Goal: Information Seeking & Learning: Learn about a topic

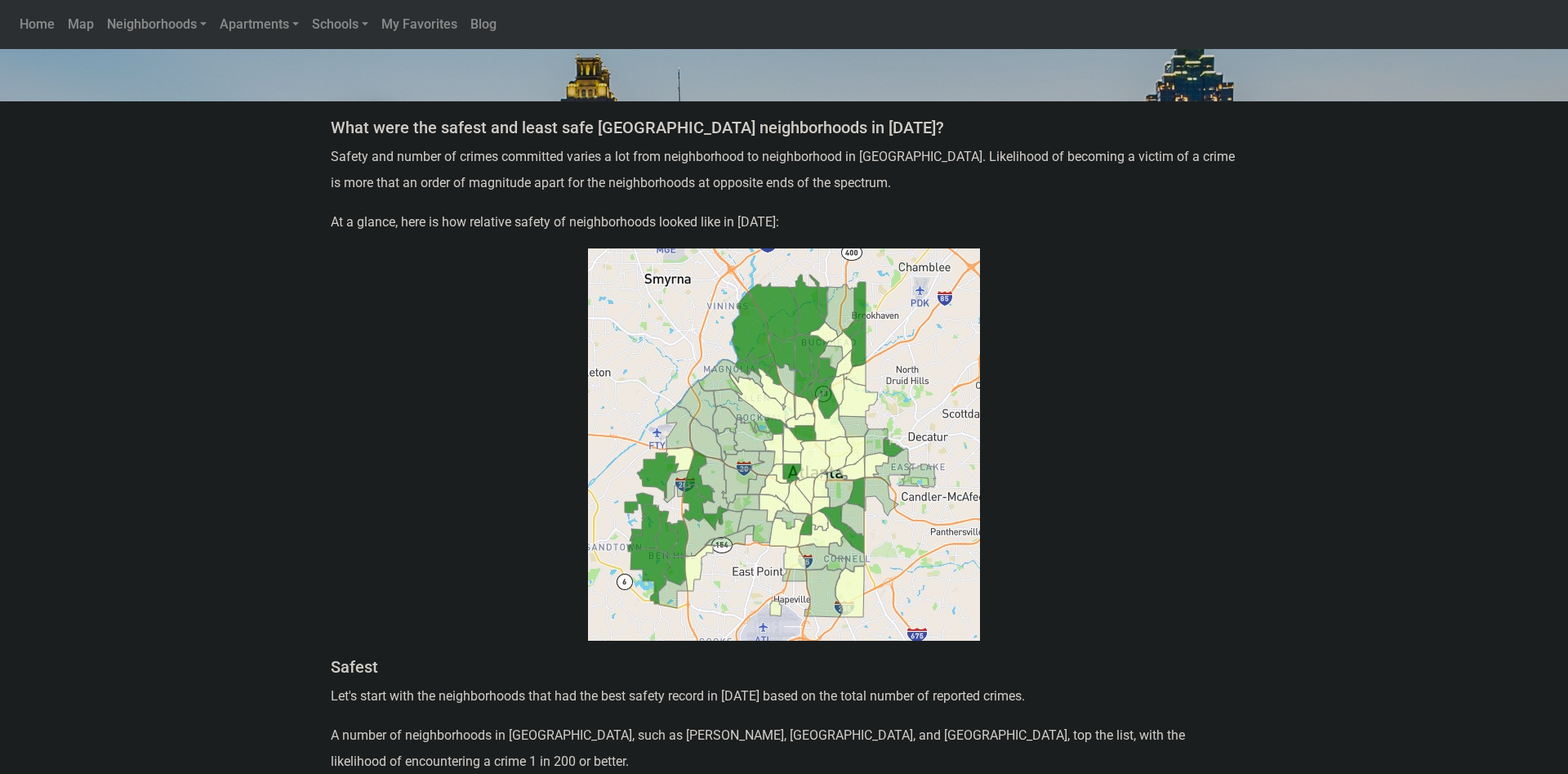
scroll to position [333, 0]
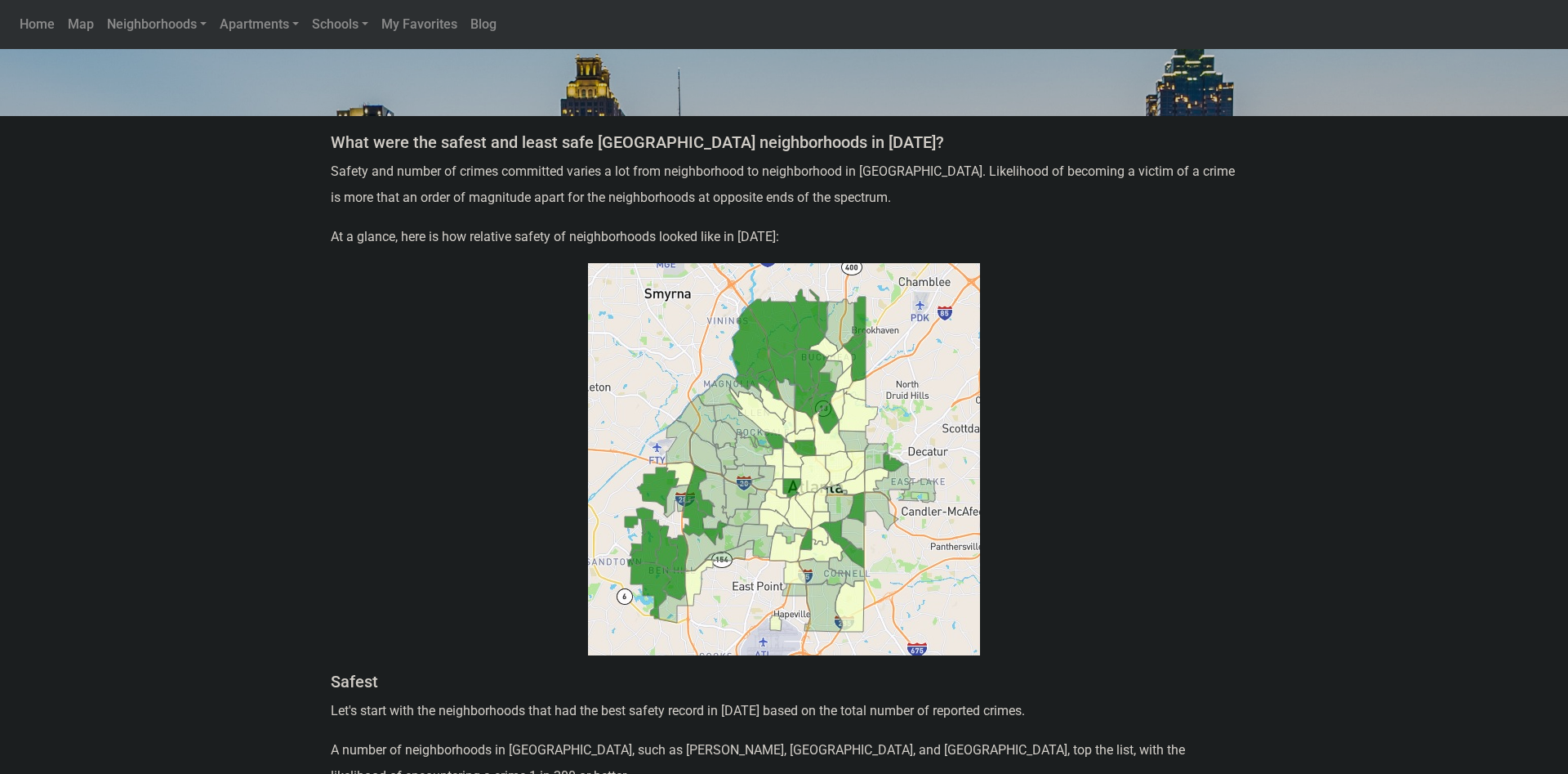
click at [817, 475] on img at bounding box center [784, 459] width 392 height 392
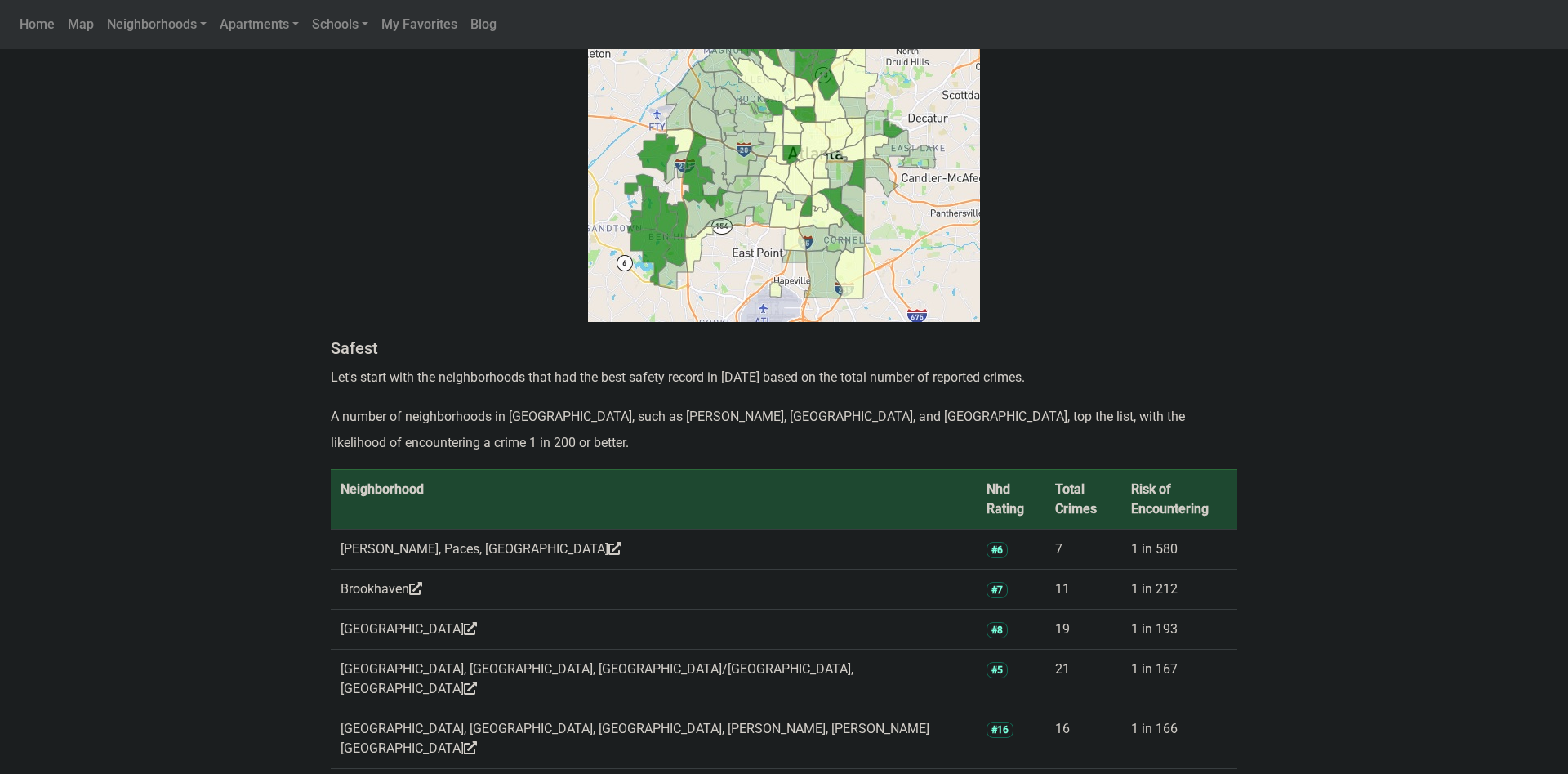
scroll to position [83, 0]
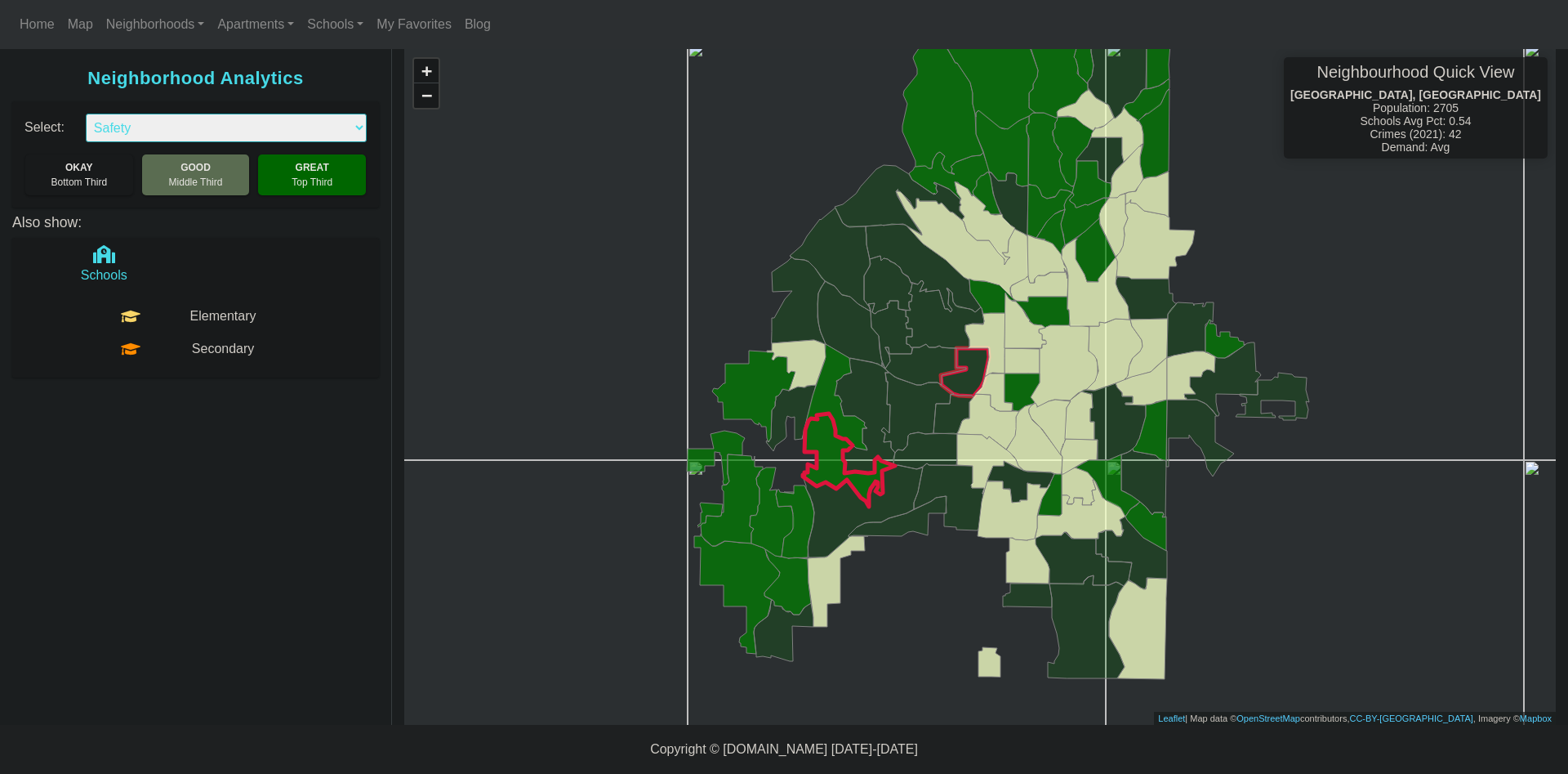
select select "2"
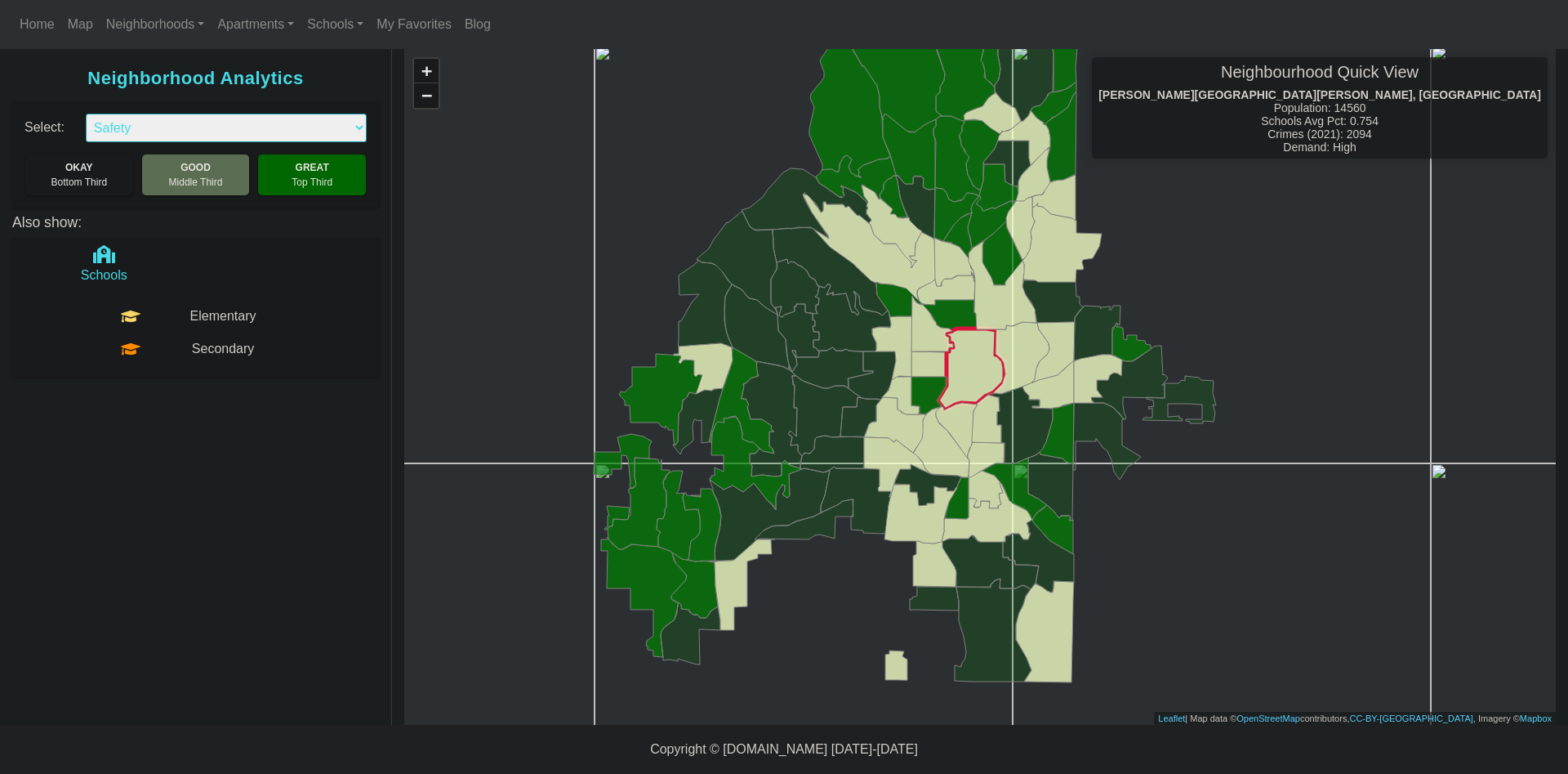
drag, startPoint x: 1071, startPoint y: 361, endPoint x: 975, endPoint y: 363, distance: 96.0
click at [975, 363] on icon at bounding box center [971, 370] width 67 height 82
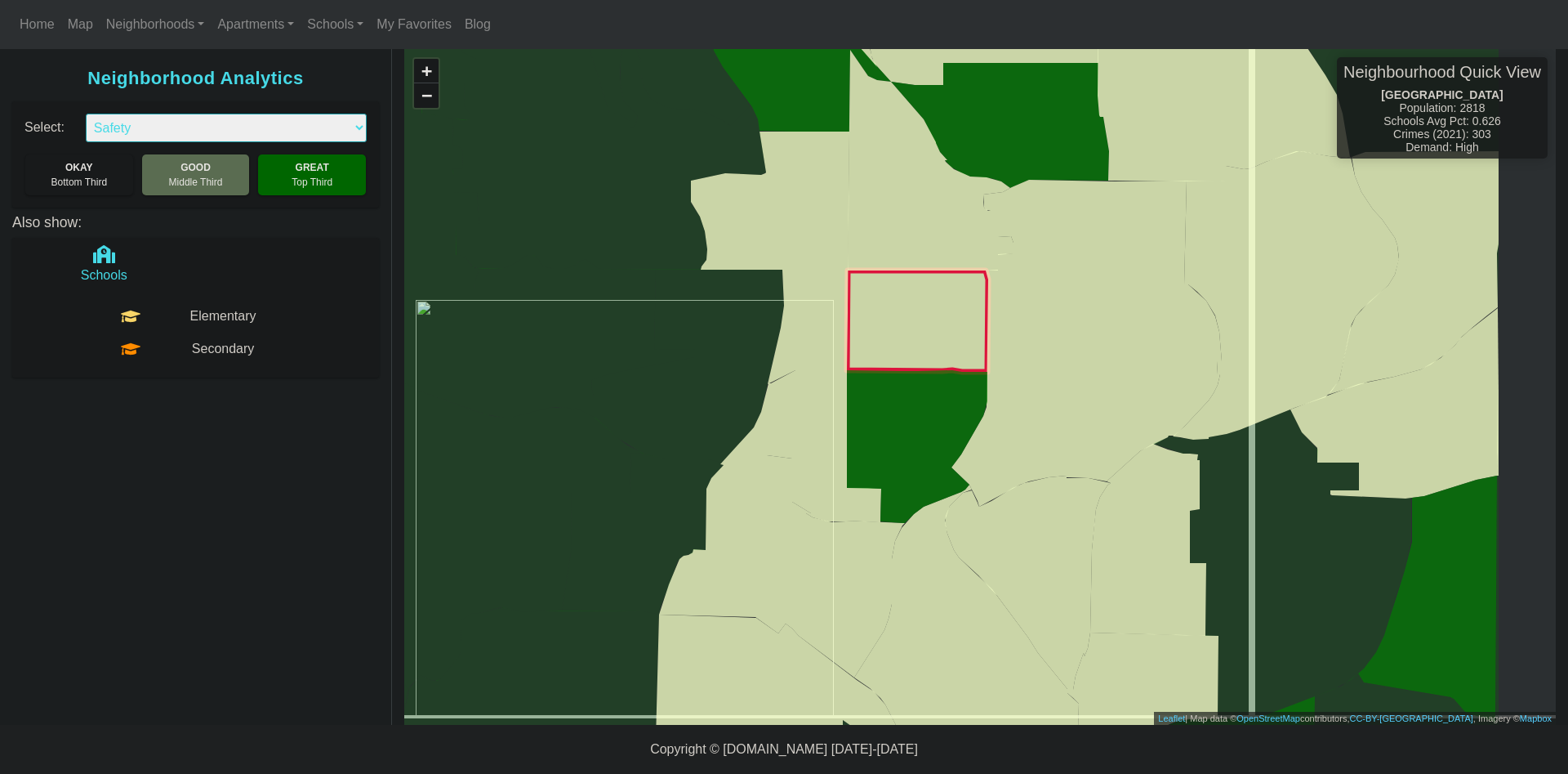
drag, startPoint x: 1103, startPoint y: 367, endPoint x: 912, endPoint y: 333, distance: 194.0
click at [912, 333] on icon at bounding box center [917, 321] width 141 height 102
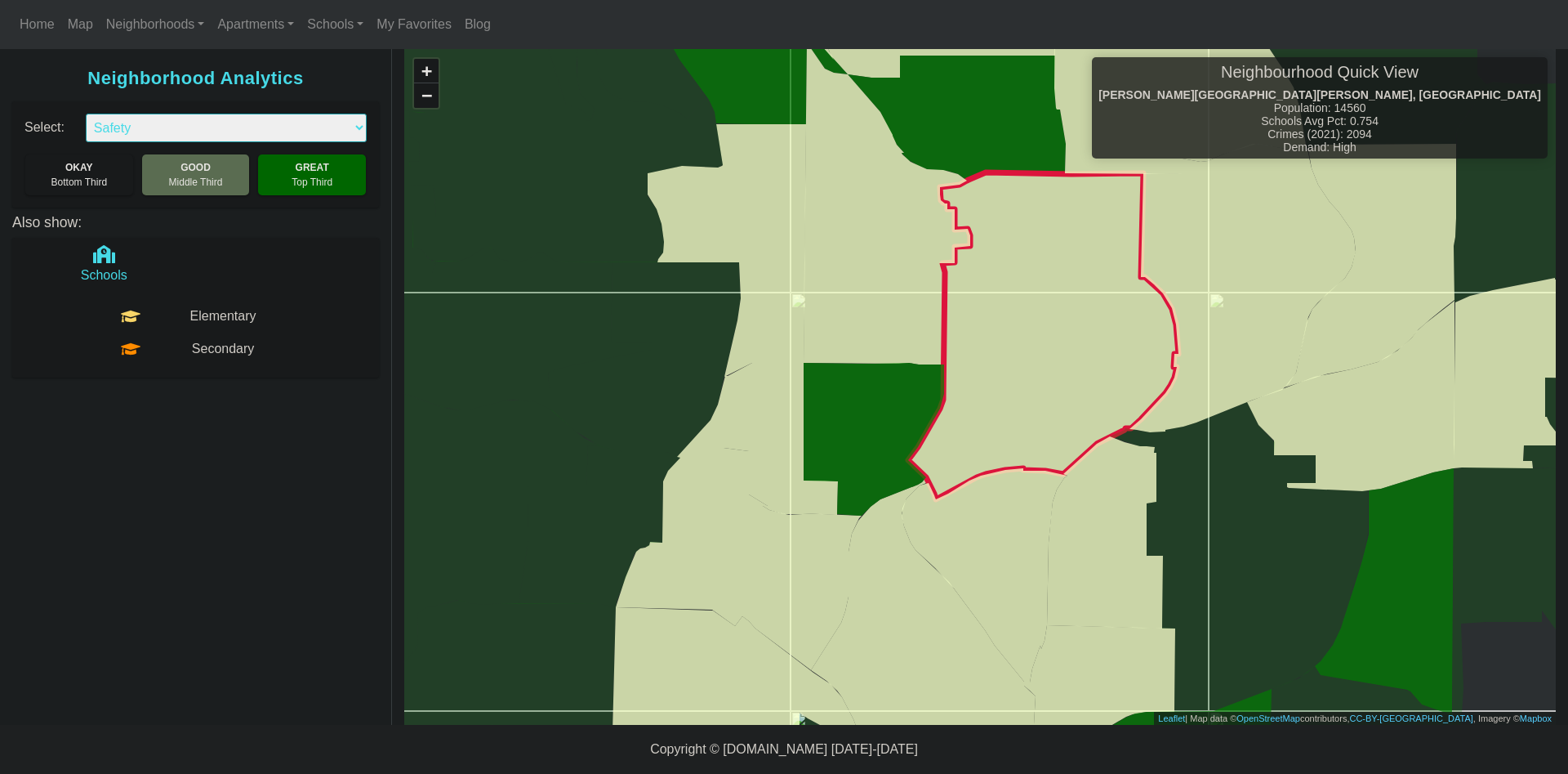
click at [1024, 345] on icon at bounding box center [1043, 336] width 270 height 327
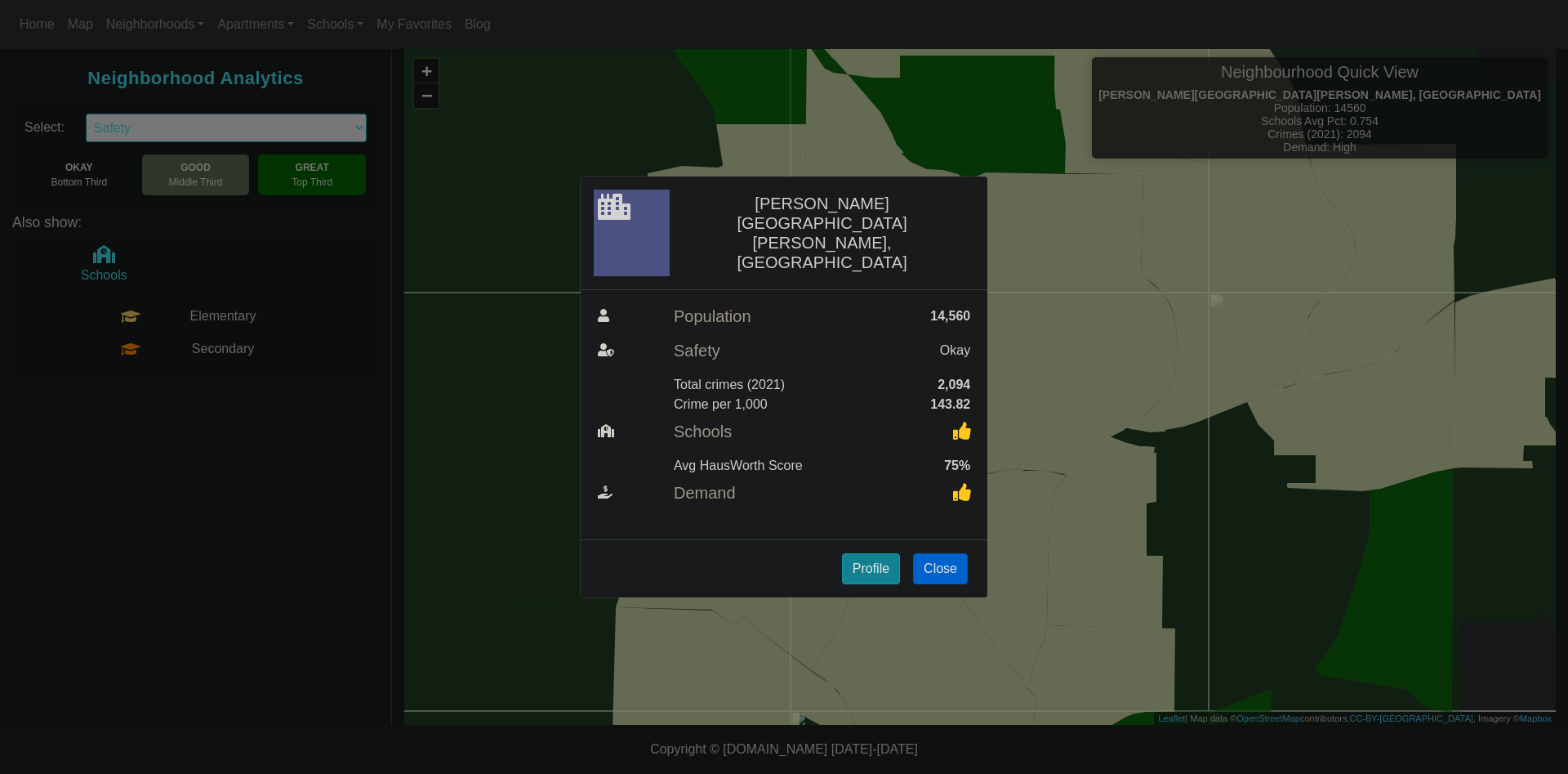
click at [1180, 462] on div "[PERSON_NAME][GEOGRAPHIC_DATA][PERSON_NAME], [GEOGRAPHIC_DATA] Population 14,56…" at bounding box center [784, 387] width 1568 height 774
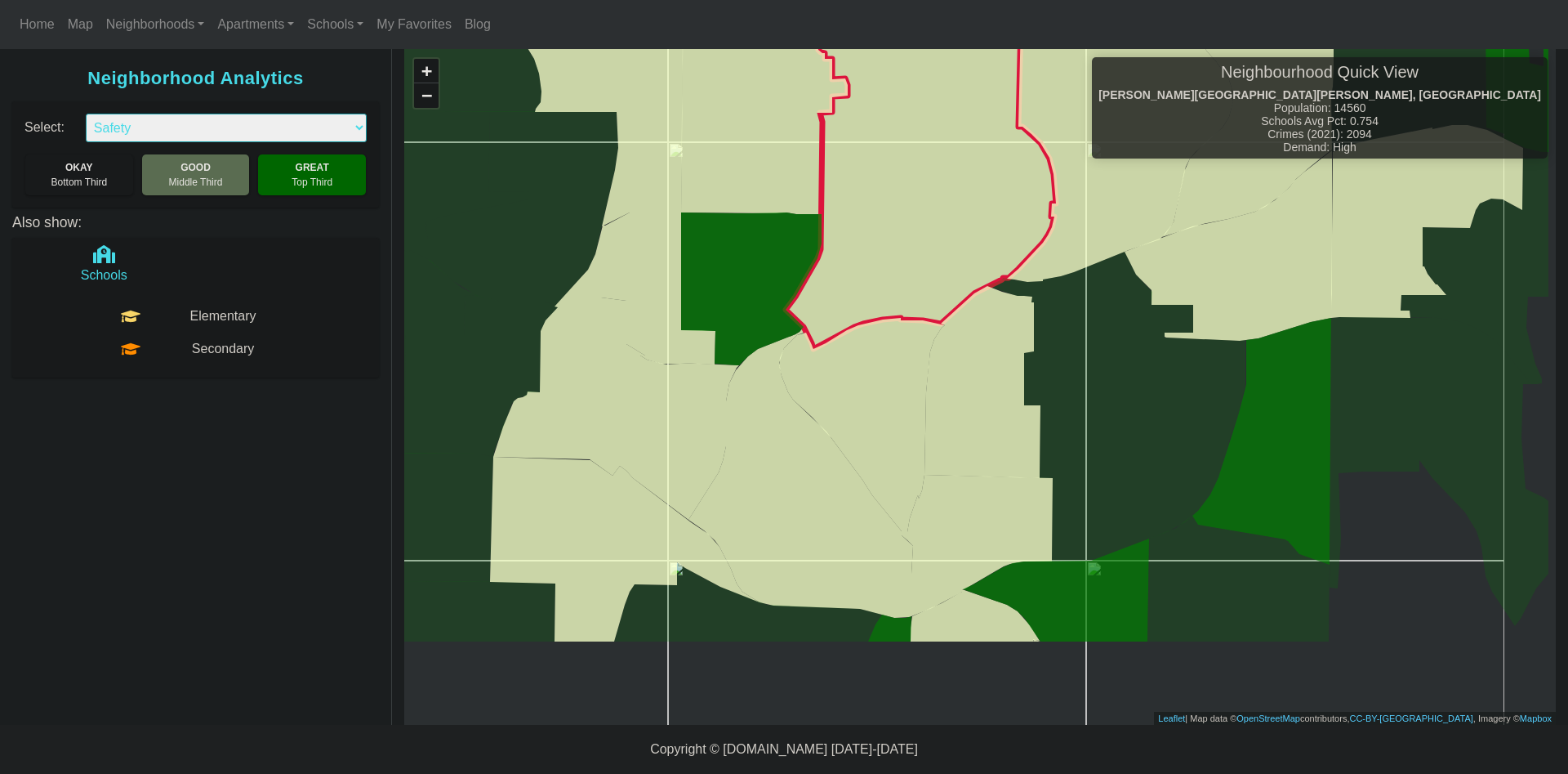
drag, startPoint x: 1129, startPoint y: 397, endPoint x: 1006, endPoint y: 246, distance: 194.8
click at [1006, 246] on icon at bounding box center [921, 186] width 270 height 327
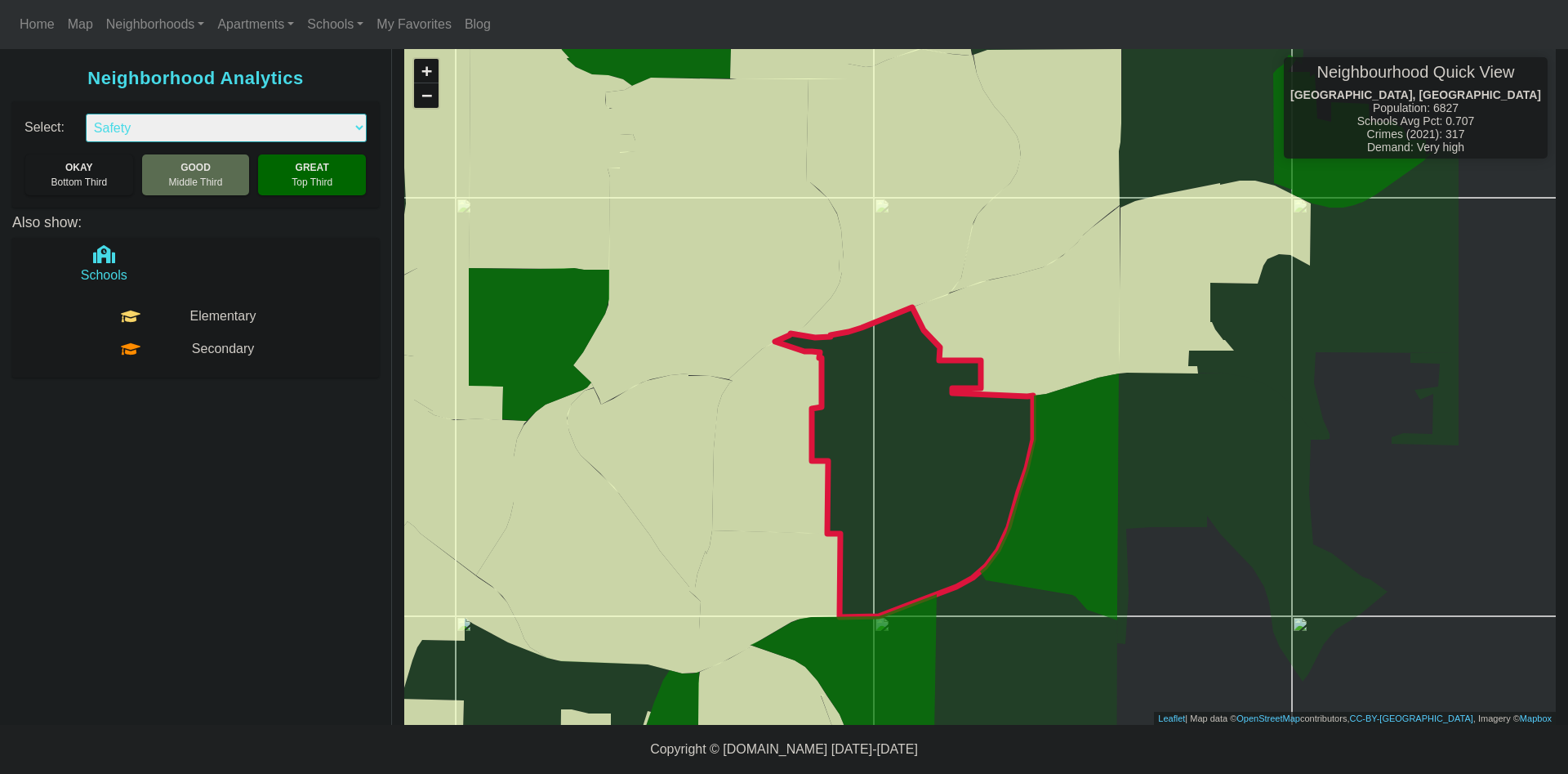
drag, startPoint x: 931, startPoint y: 411, endPoint x: 843, endPoint y: 449, distance: 95.9
click at [844, 446] on icon at bounding box center [904, 462] width 258 height 310
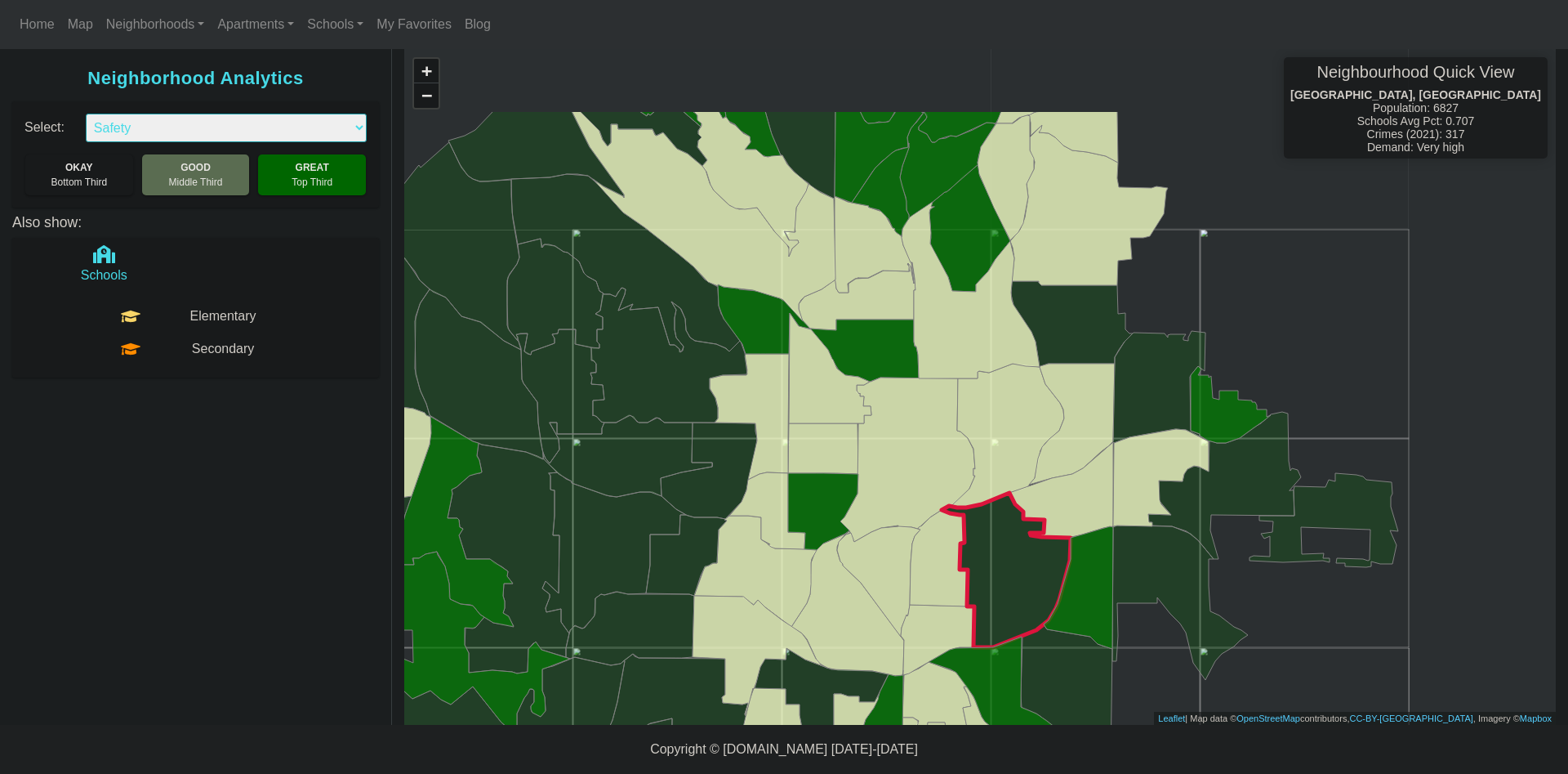
drag, startPoint x: 1103, startPoint y: 413, endPoint x: 974, endPoint y: 548, distance: 186.7
click at [974, 548] on g at bounding box center [594, 500] width 1608 height 845
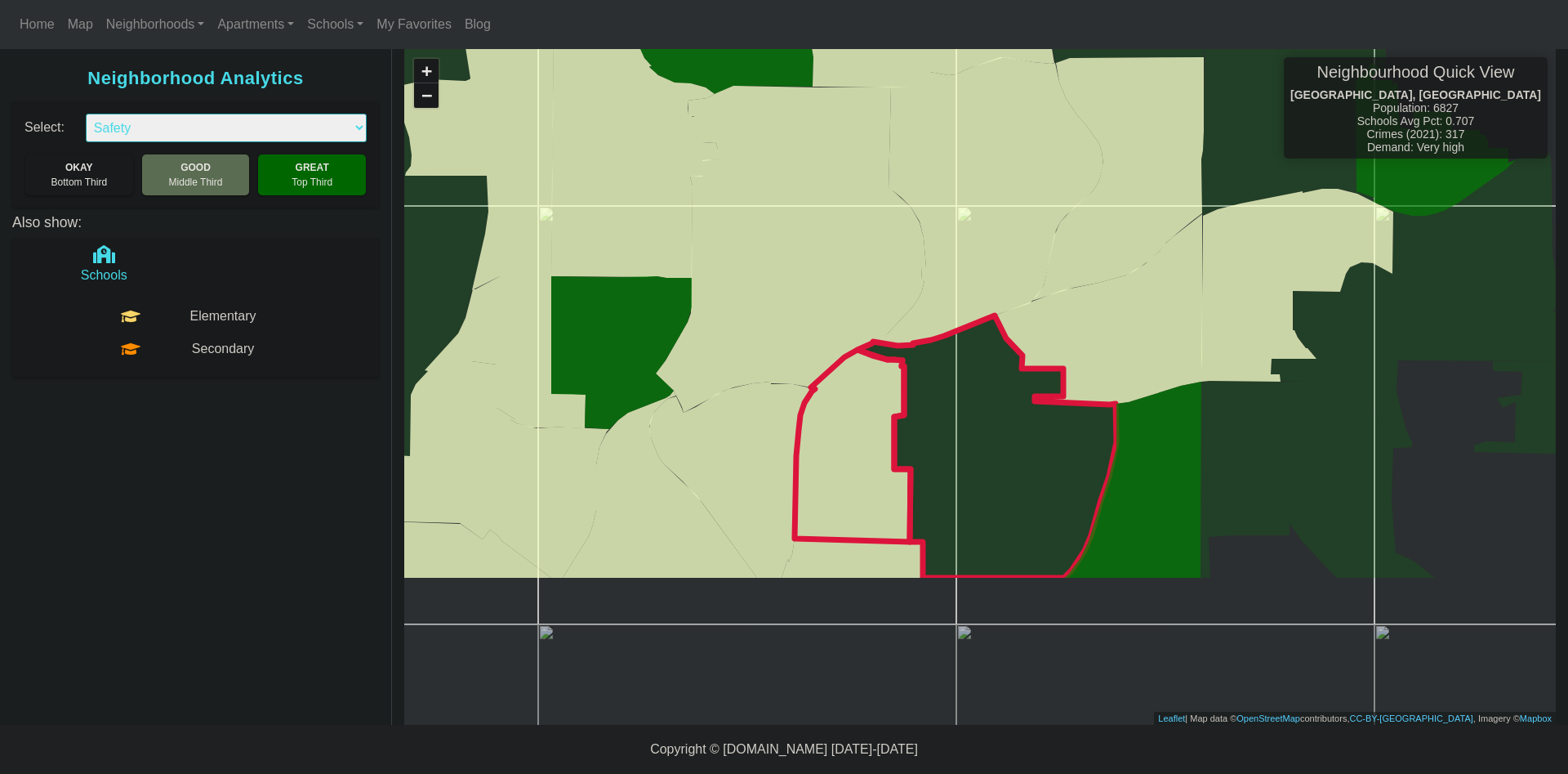
drag, startPoint x: 992, startPoint y: 498, endPoint x: 1001, endPoint y: 386, distance: 112.4
click at [1001, 386] on icon at bounding box center [987, 446] width 259 height 262
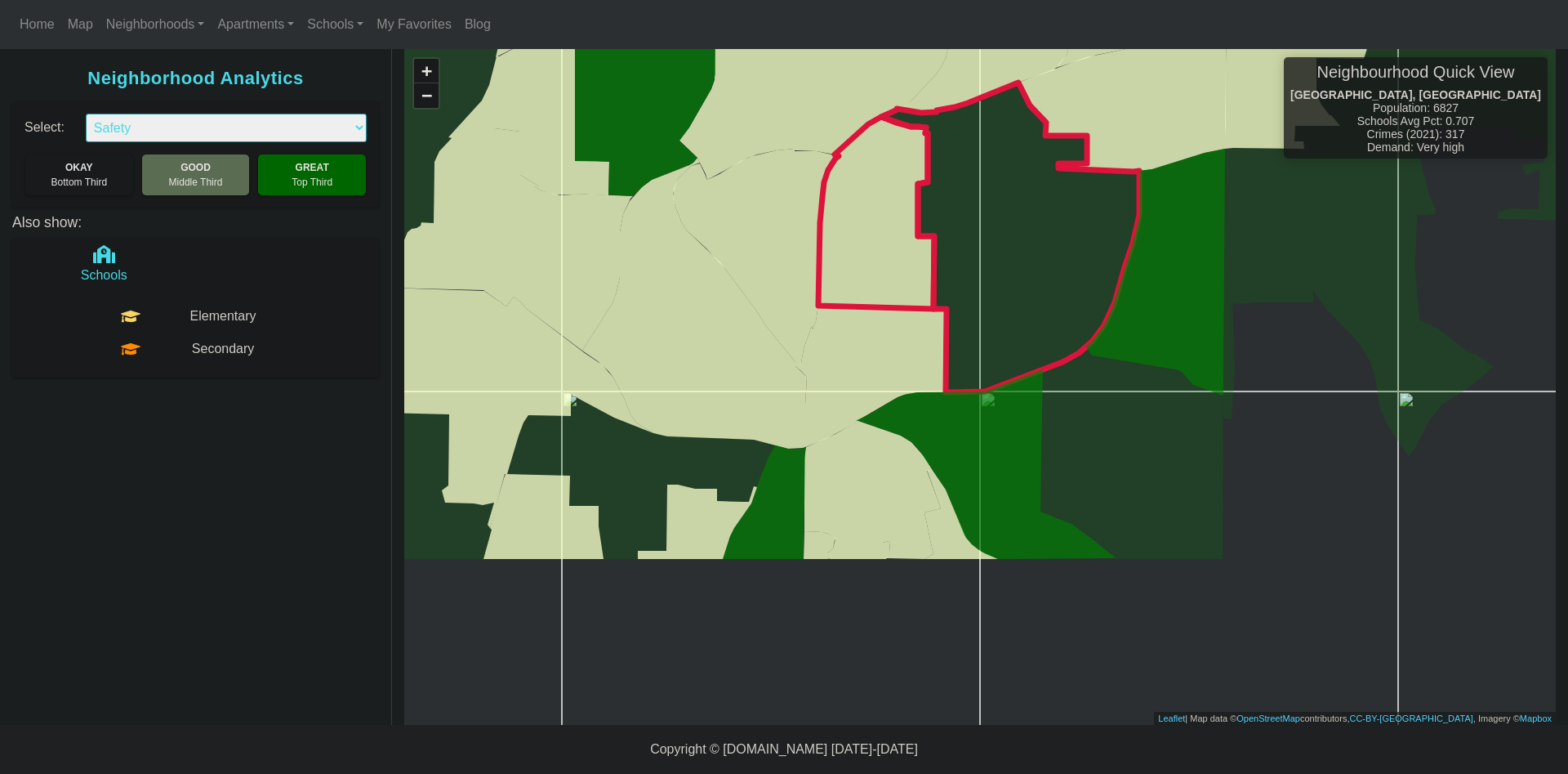
drag, startPoint x: 962, startPoint y: 506, endPoint x: 976, endPoint y: 308, distance: 198.5
click at [976, 308] on icon at bounding box center [1010, 237] width 258 height 310
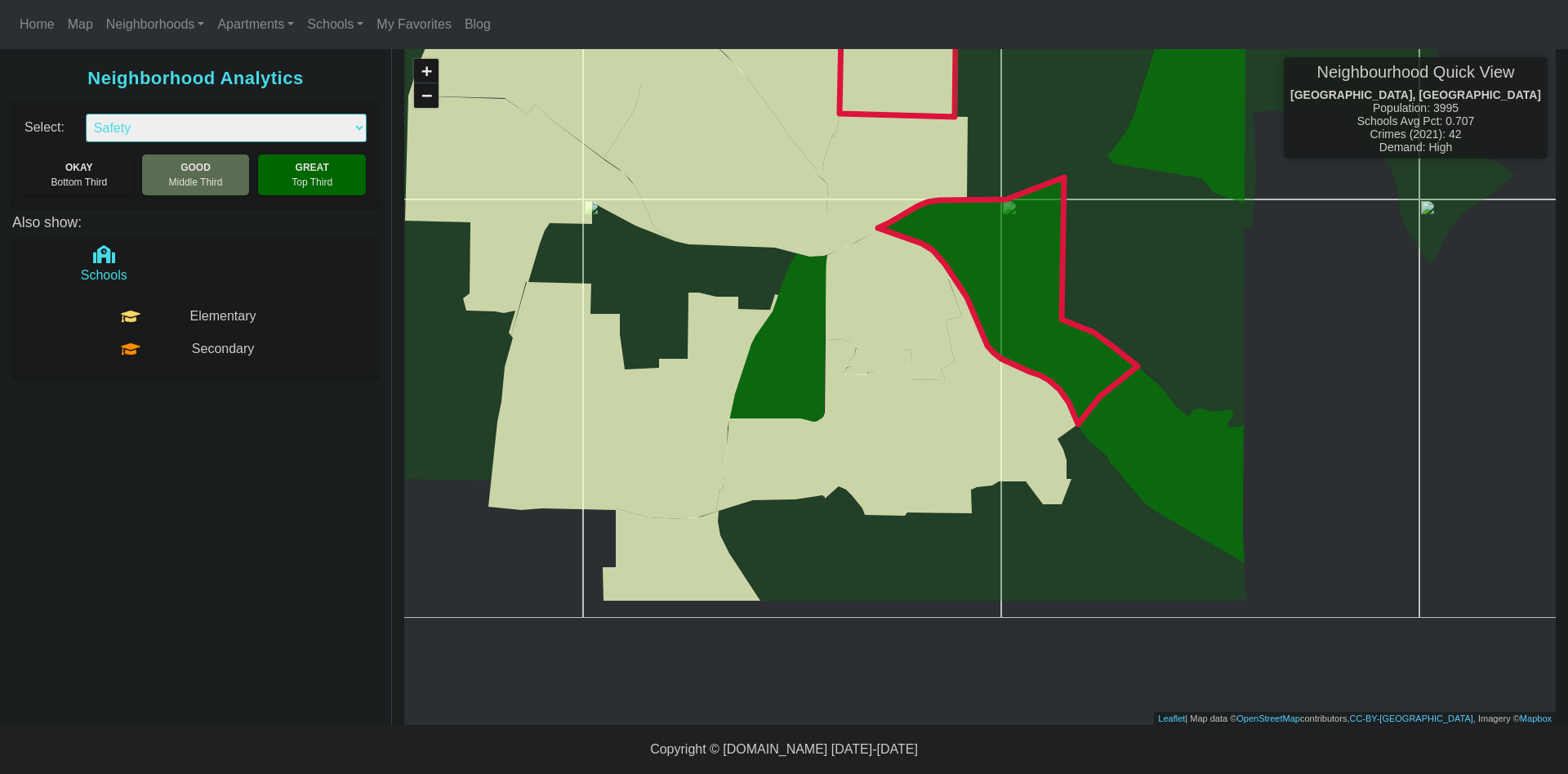
drag, startPoint x: 1042, startPoint y: 246, endPoint x: 1042, endPoint y: 229, distance: 17.0
click at [1042, 229] on icon at bounding box center [1008, 301] width 260 height 246
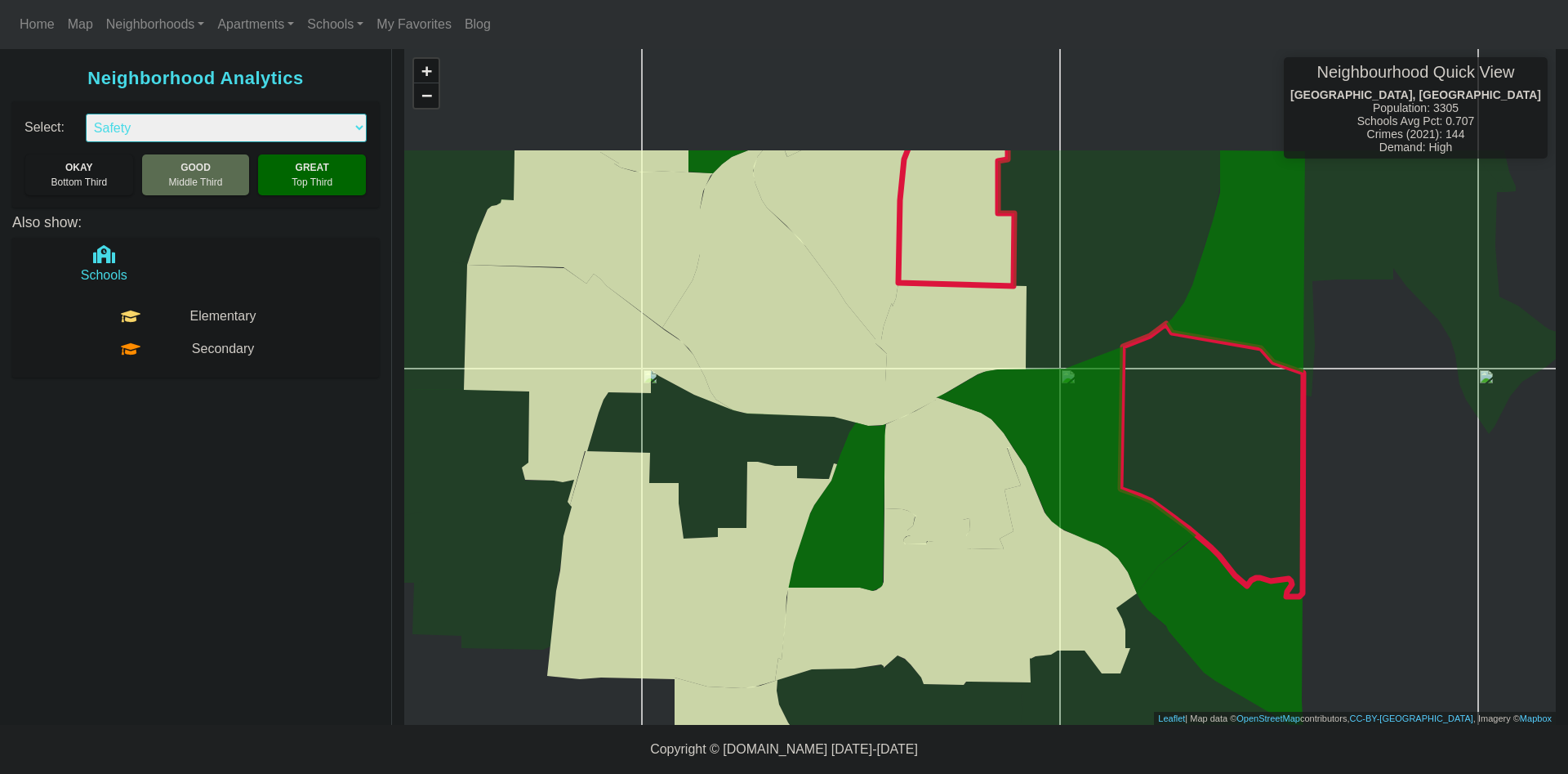
drag, startPoint x: 1115, startPoint y: 257, endPoint x: 1173, endPoint y: 427, distance: 179.6
click at [1173, 427] on icon at bounding box center [1212, 460] width 183 height 273
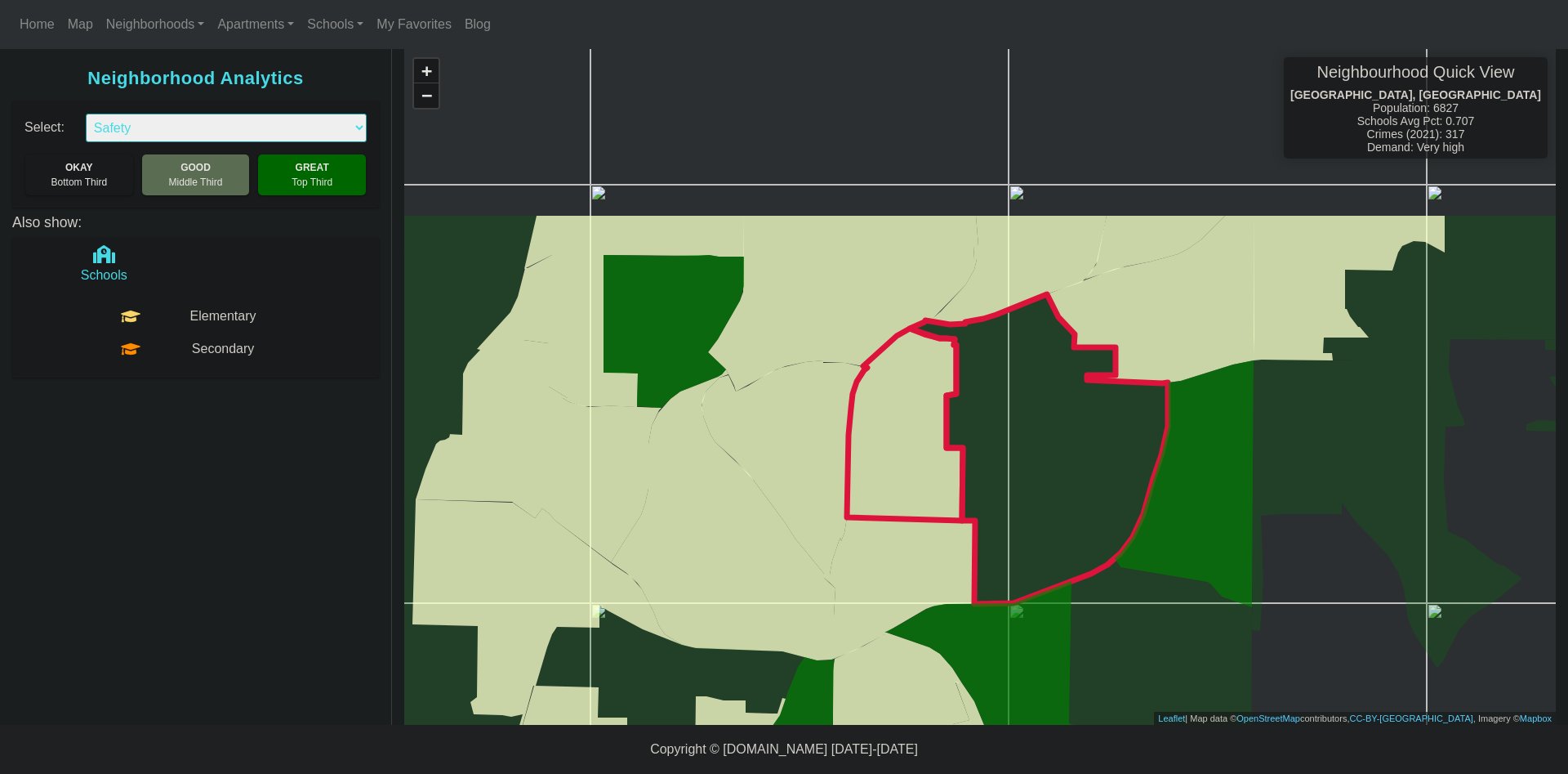
drag, startPoint x: 1069, startPoint y: 304, endPoint x: 1021, endPoint y: 478, distance: 180.5
click at [1021, 478] on icon at bounding box center [1039, 449] width 258 height 310
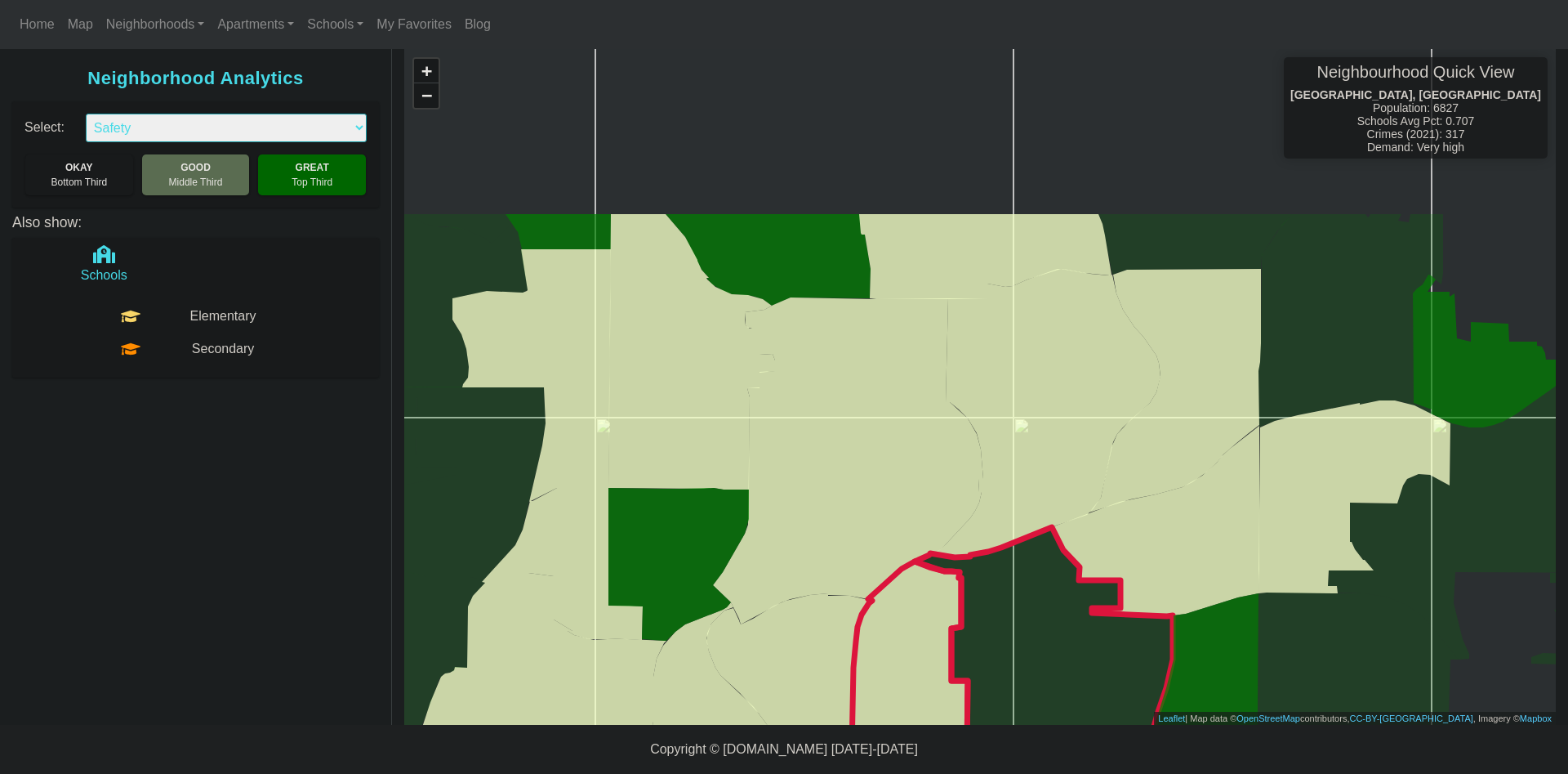
drag, startPoint x: 1026, startPoint y: 350, endPoint x: 1037, endPoint y: 662, distance: 312.2
click at [1037, 662] on icon at bounding box center [1043, 681] width 258 height 310
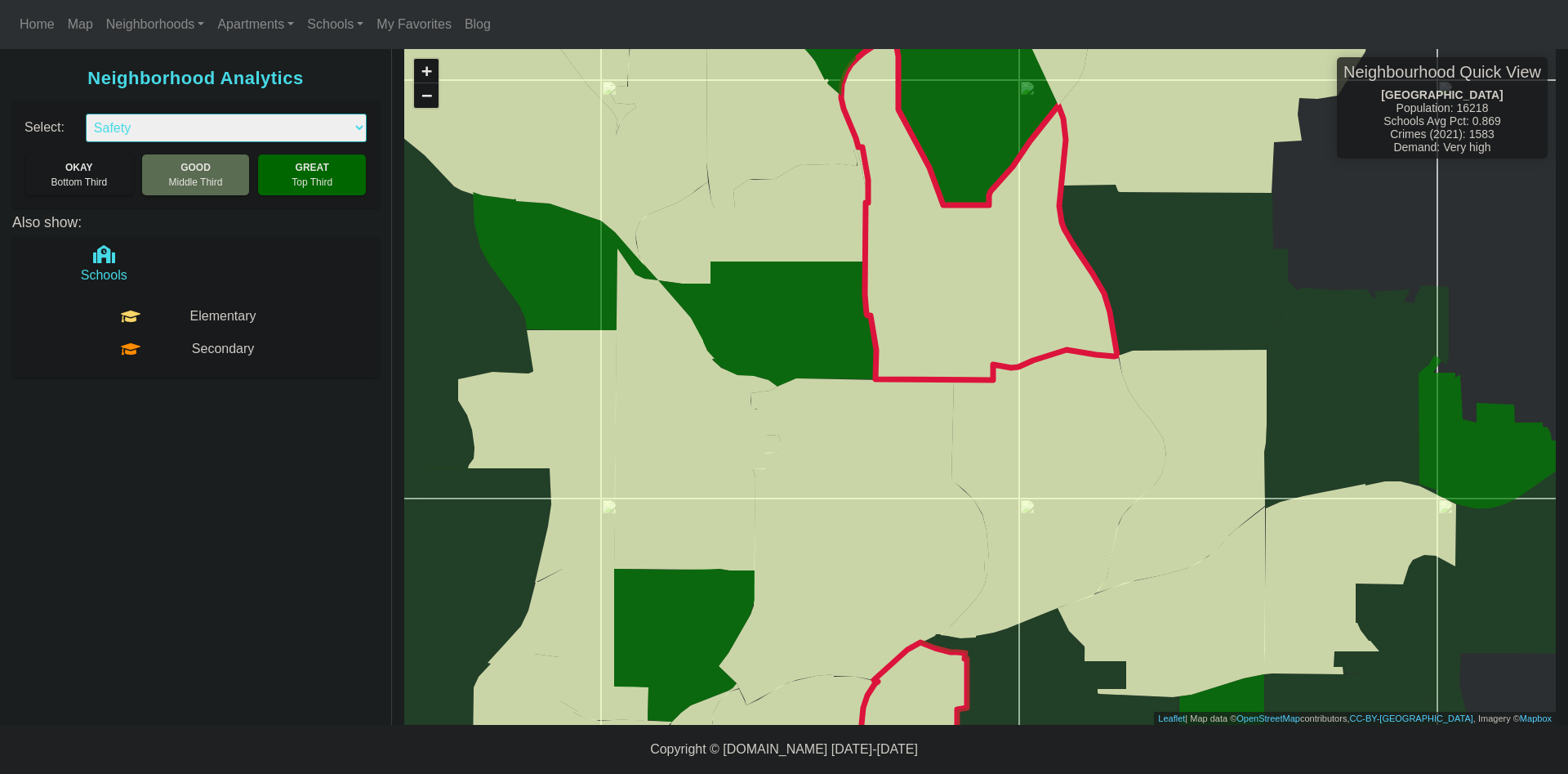
click at [972, 265] on icon at bounding box center [979, 203] width 276 height 354
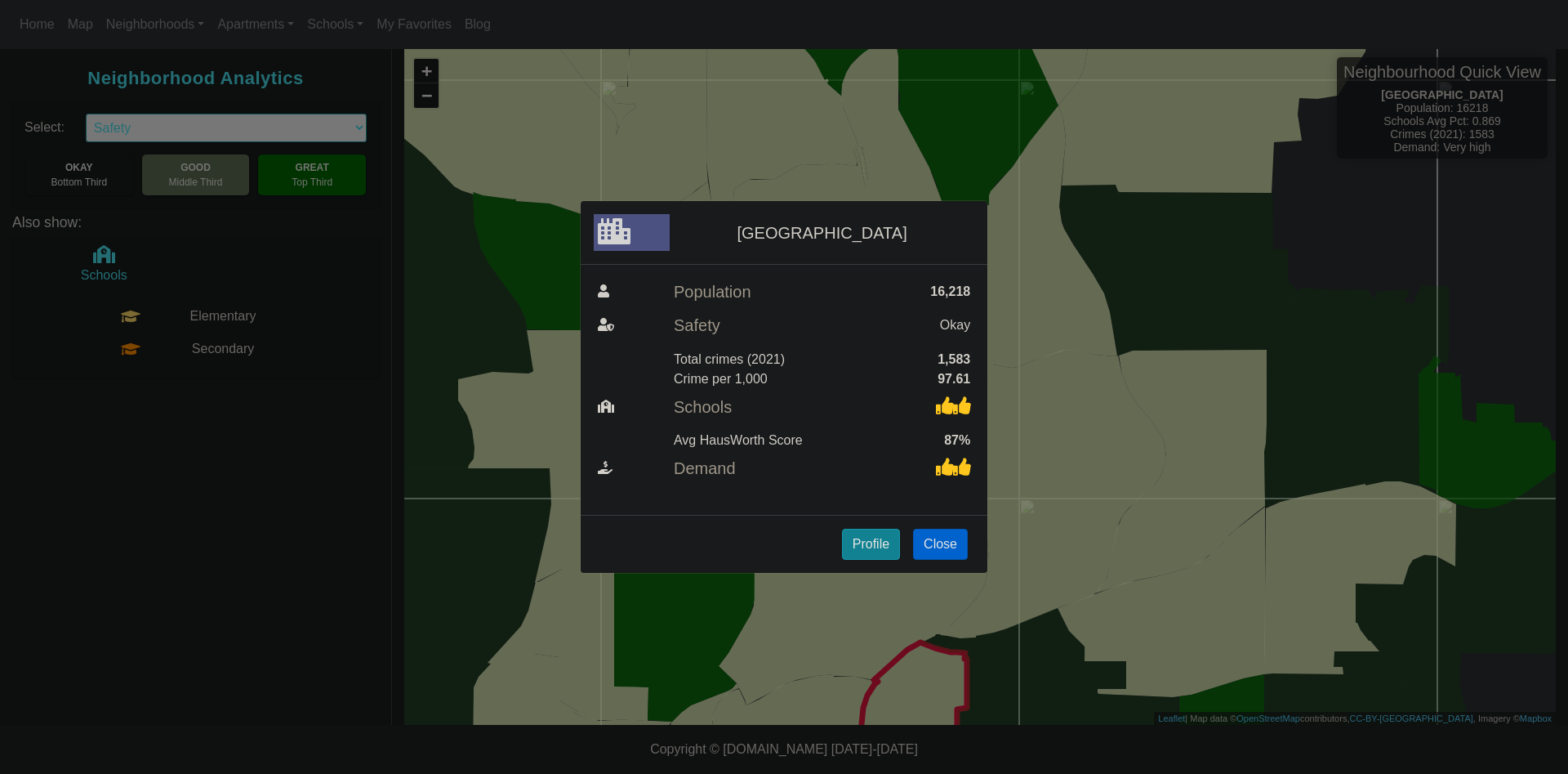
click at [1131, 269] on div "[GEOGRAPHIC_DATA] Population 16,218 Safety Okay Total crimes (2021) 1,583 Crime…" at bounding box center [784, 387] width 1568 height 774
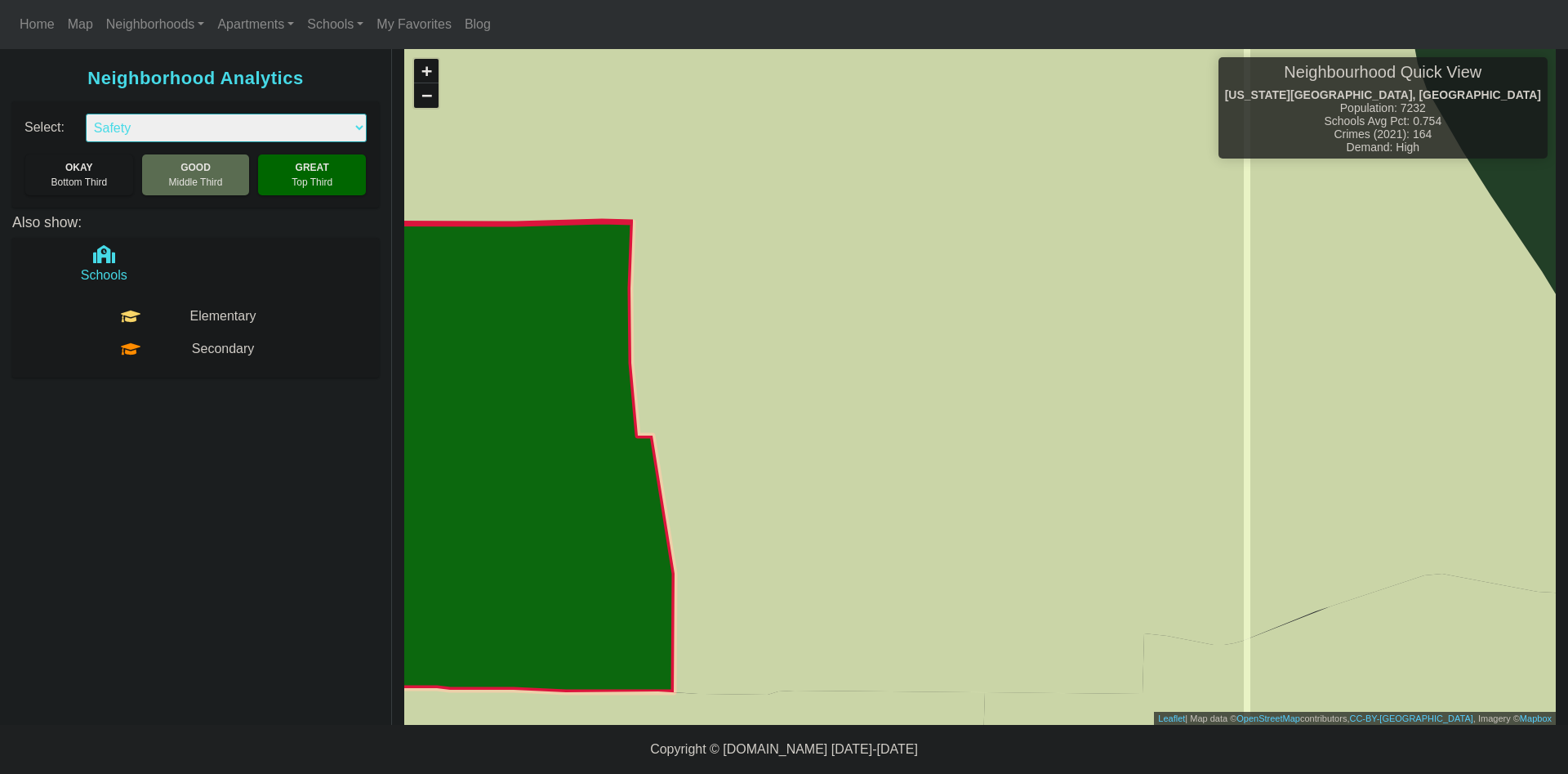
click at [582, 468] on icon at bounding box center [482, 469] width 386 height 495
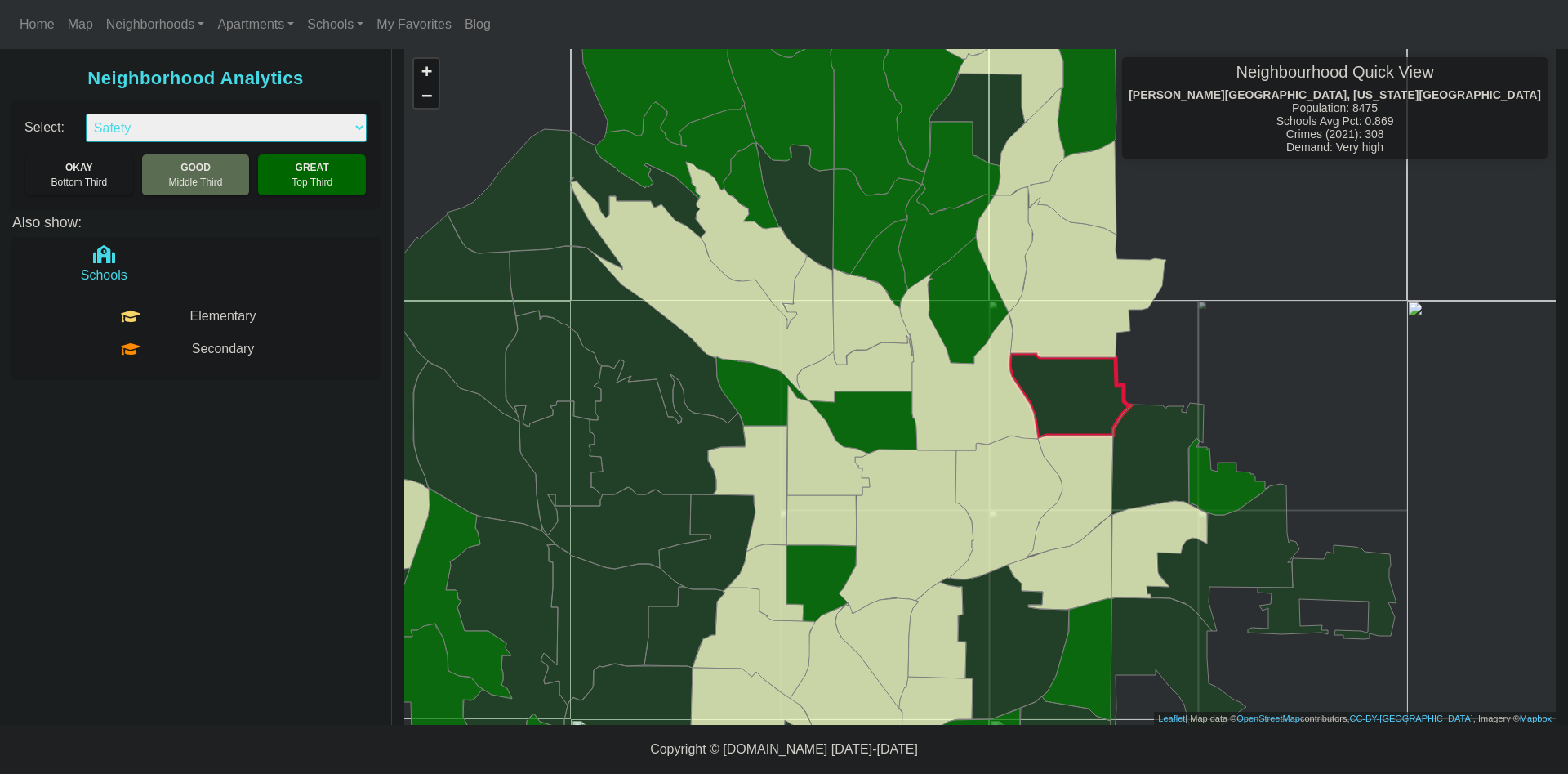
click at [1065, 393] on icon at bounding box center [1070, 395] width 121 height 86
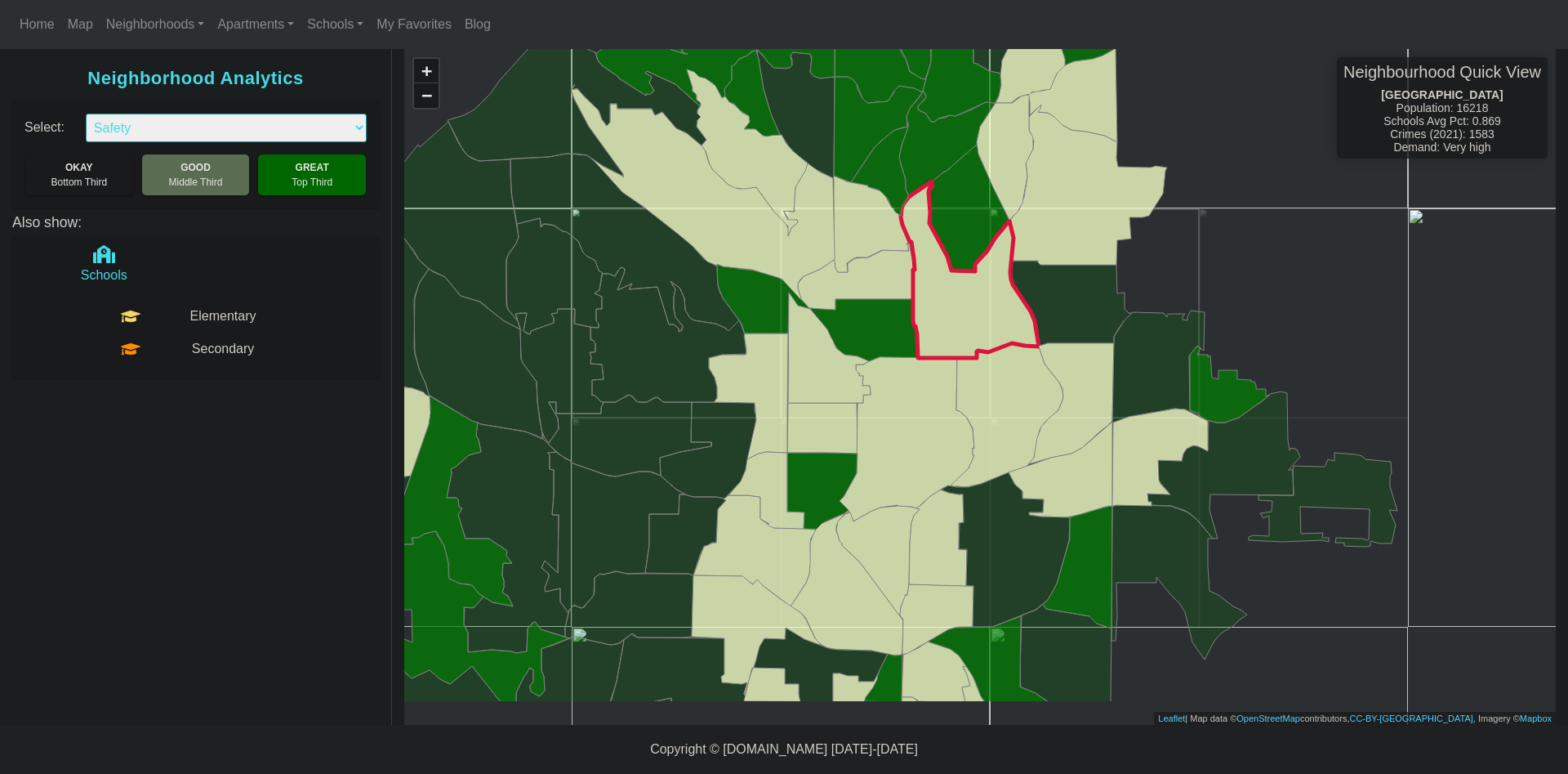
drag, startPoint x: 975, startPoint y: 379, endPoint x: 936, endPoint y: 302, distance: 86.3
click at [936, 302] on icon at bounding box center [970, 270] width 138 height 177
